Goal: Book appointment/travel/reservation

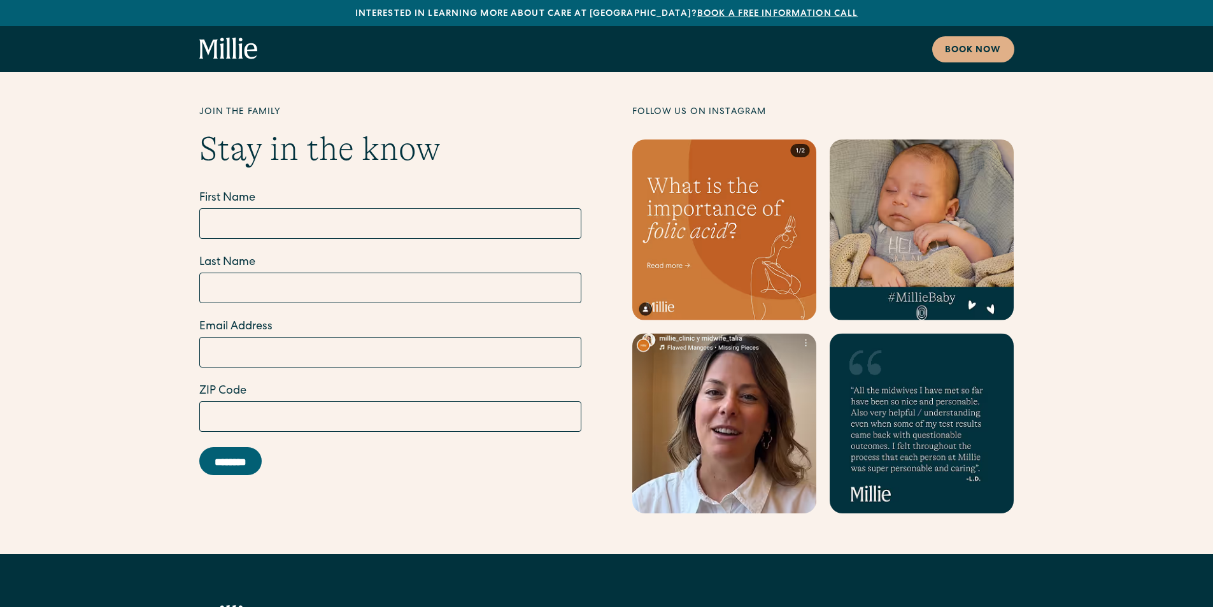
scroll to position [6907, 0]
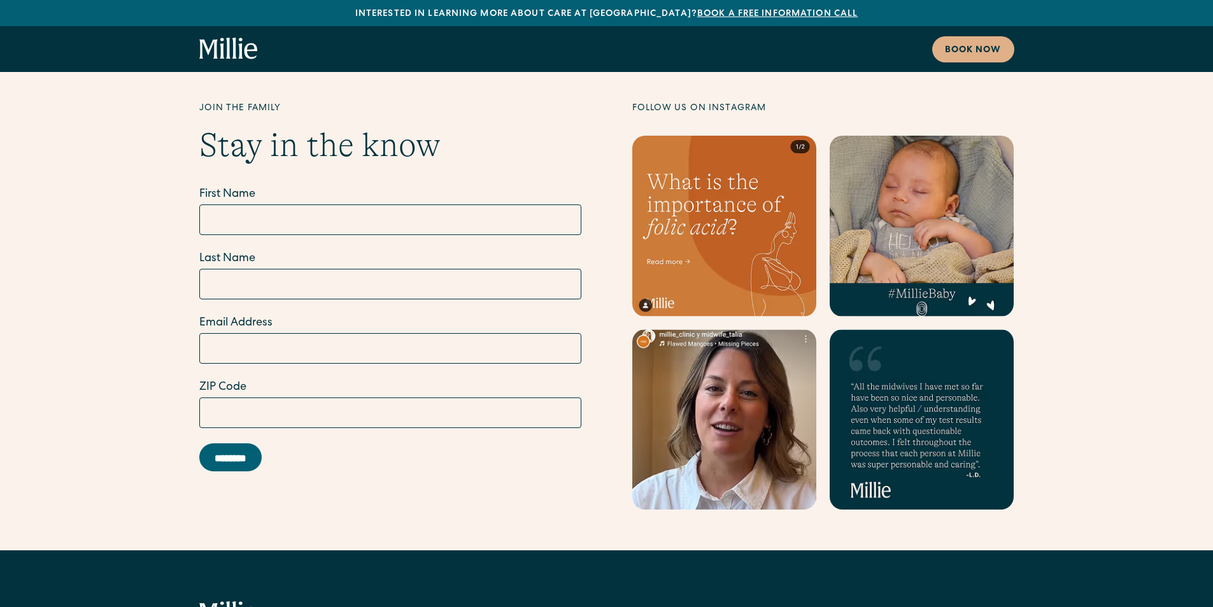
click at [703, 10] on link "Book a free information call" at bounding box center [777, 14] width 161 height 9
